Goal: Book appointment/travel/reservation

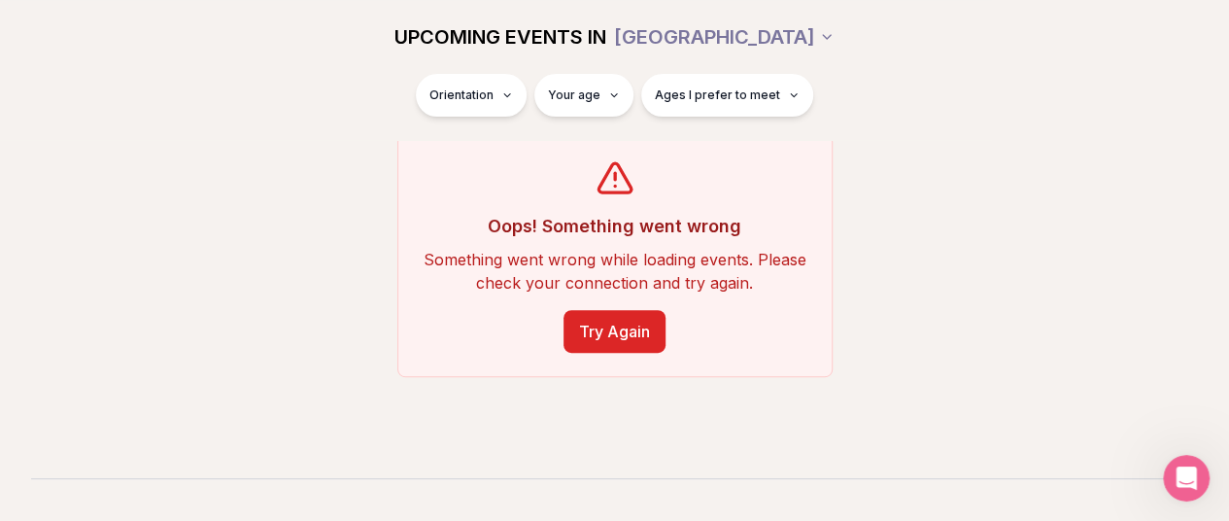
scroll to position [298, 0]
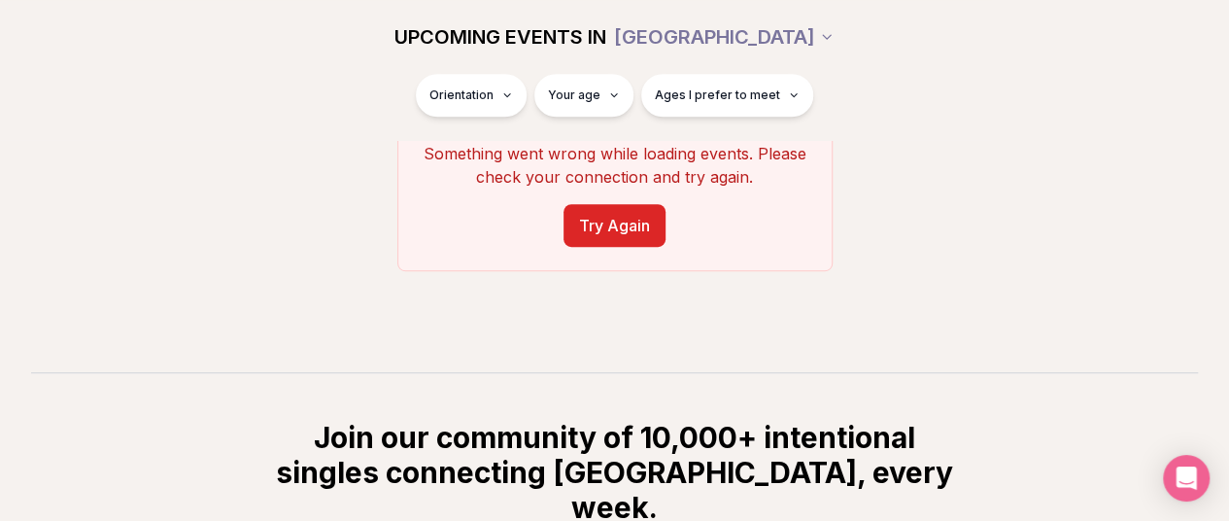
scroll to position [291, 0]
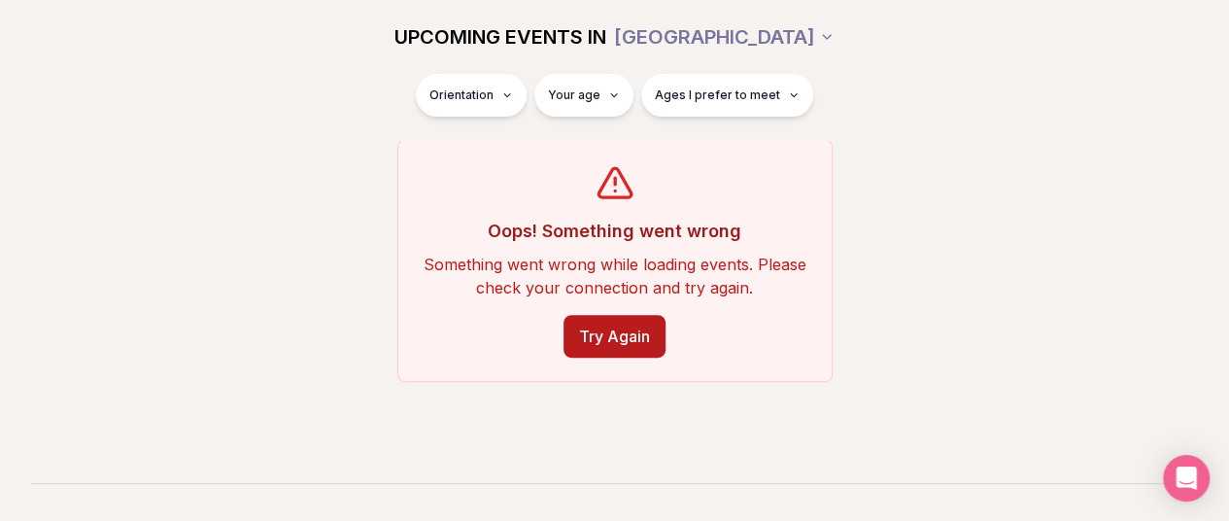
click at [630, 324] on button "Try Again" at bounding box center [615, 336] width 102 height 43
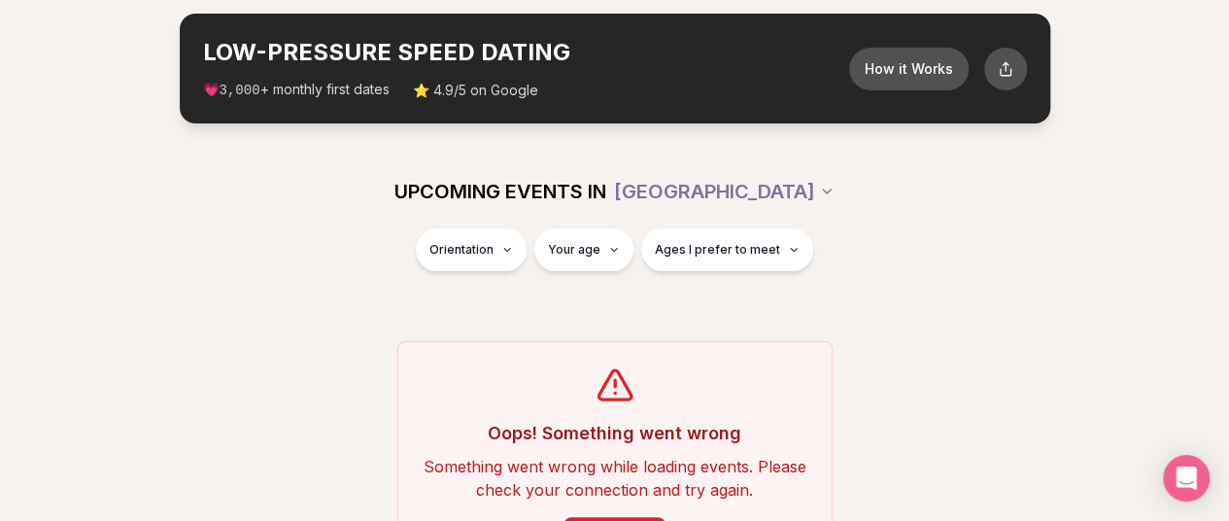
scroll to position [82, 0]
